Goal: Go to known website: Access a specific website the user already knows

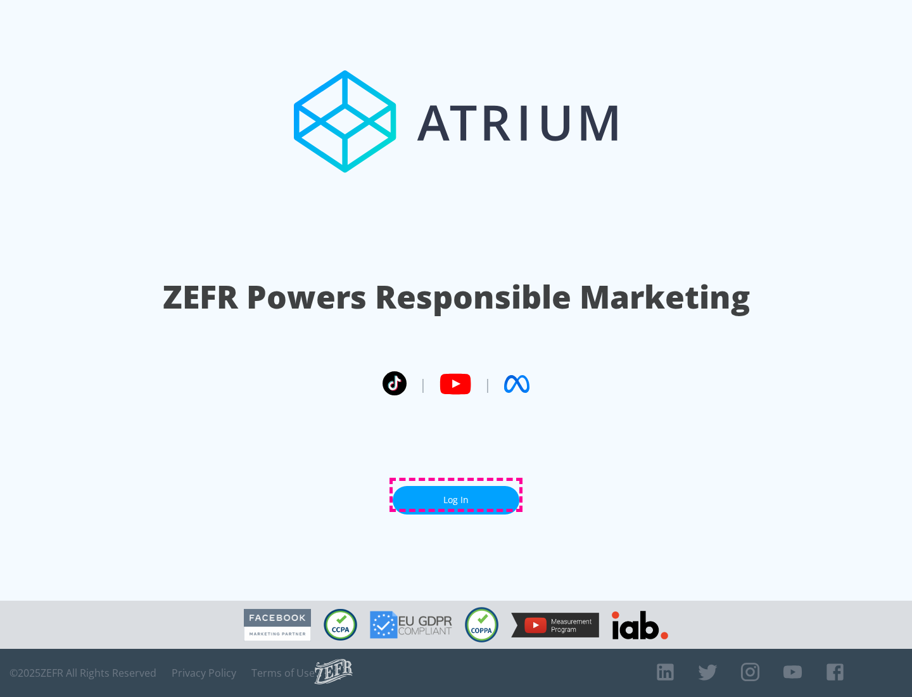
click at [456, 495] on link "Log In" at bounding box center [456, 500] width 127 height 28
